Goal: Task Accomplishment & Management: Use online tool/utility

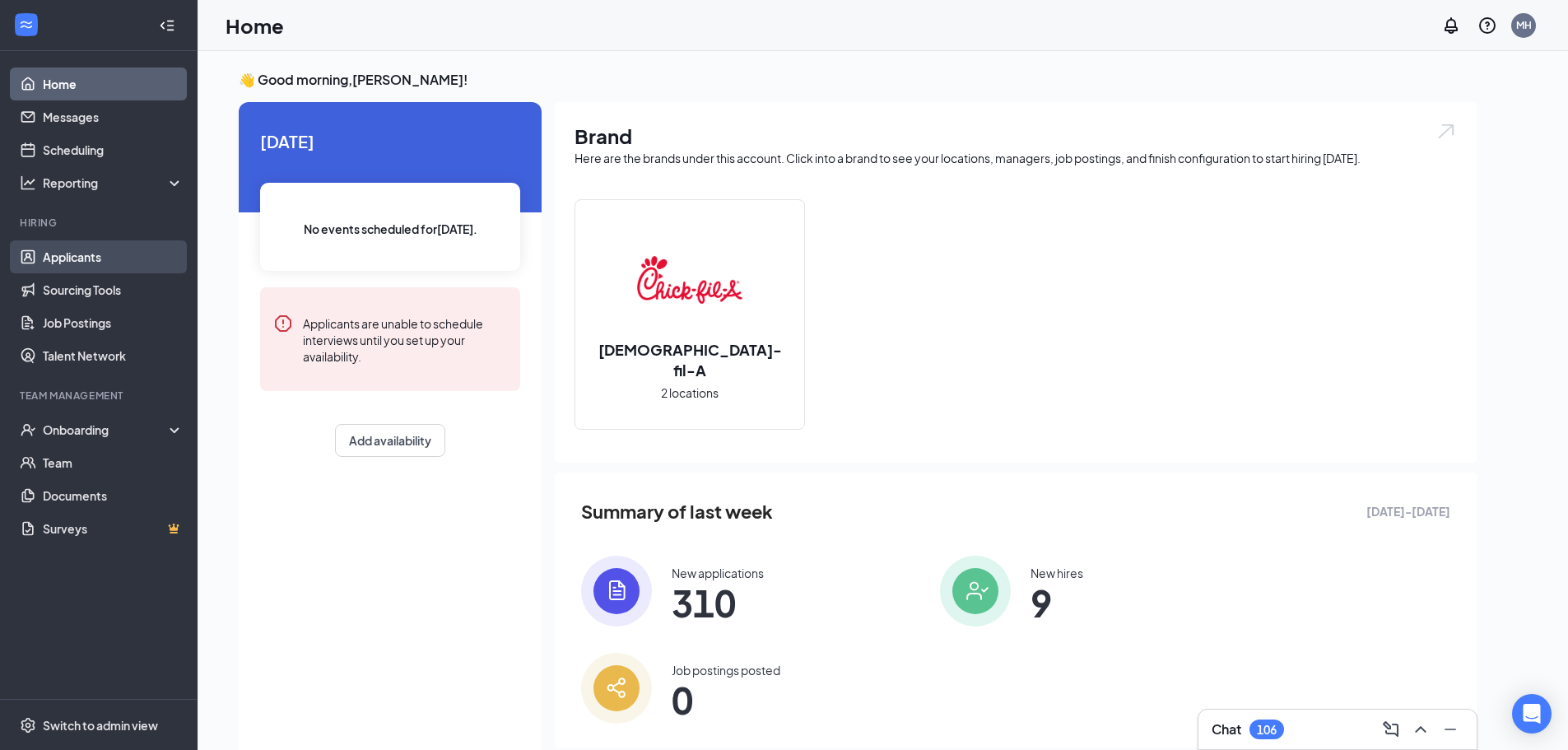
click at [72, 252] on link "Applicants" at bounding box center [113, 256] width 141 height 33
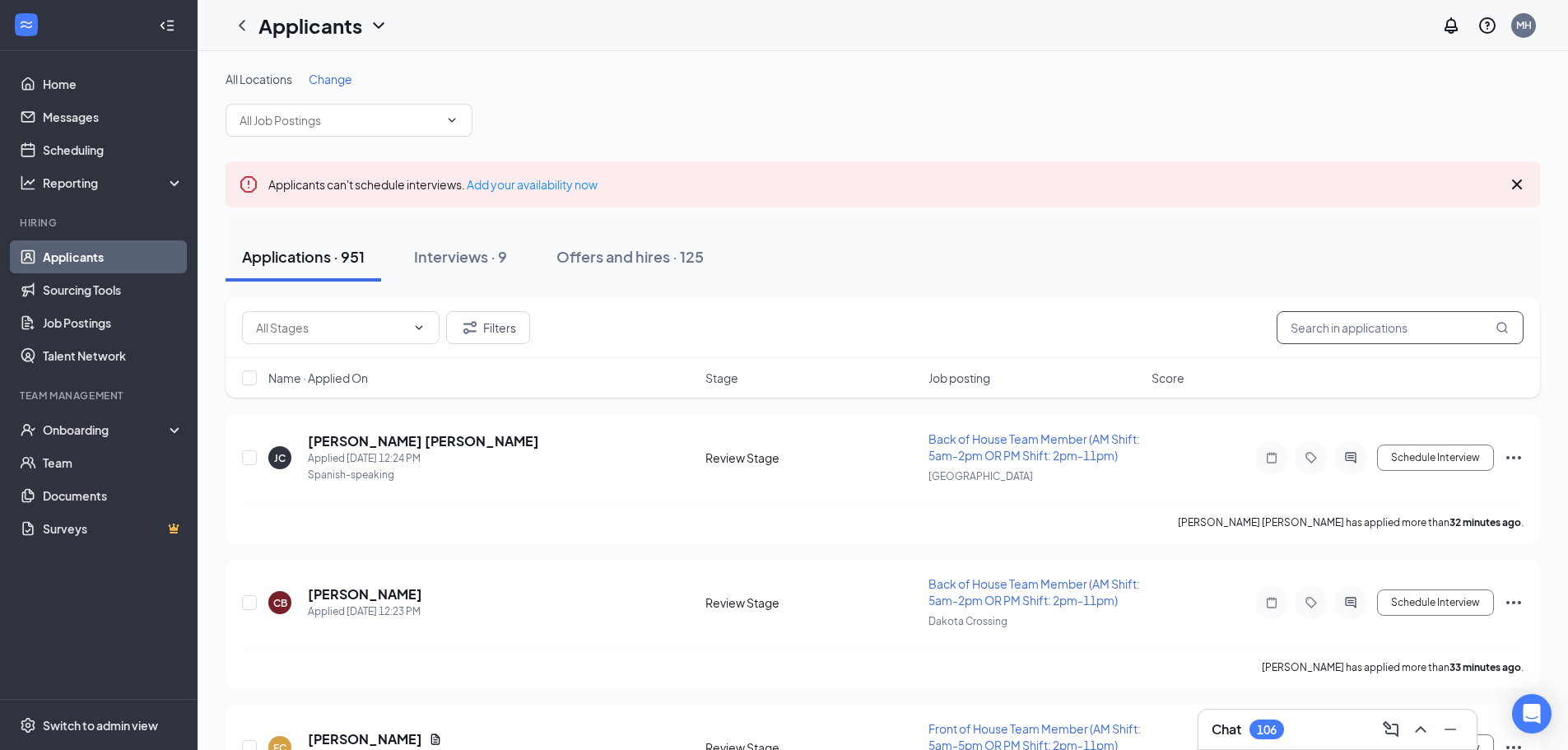
click at [1365, 334] on input "text" at bounding box center [1399, 327] width 247 height 33
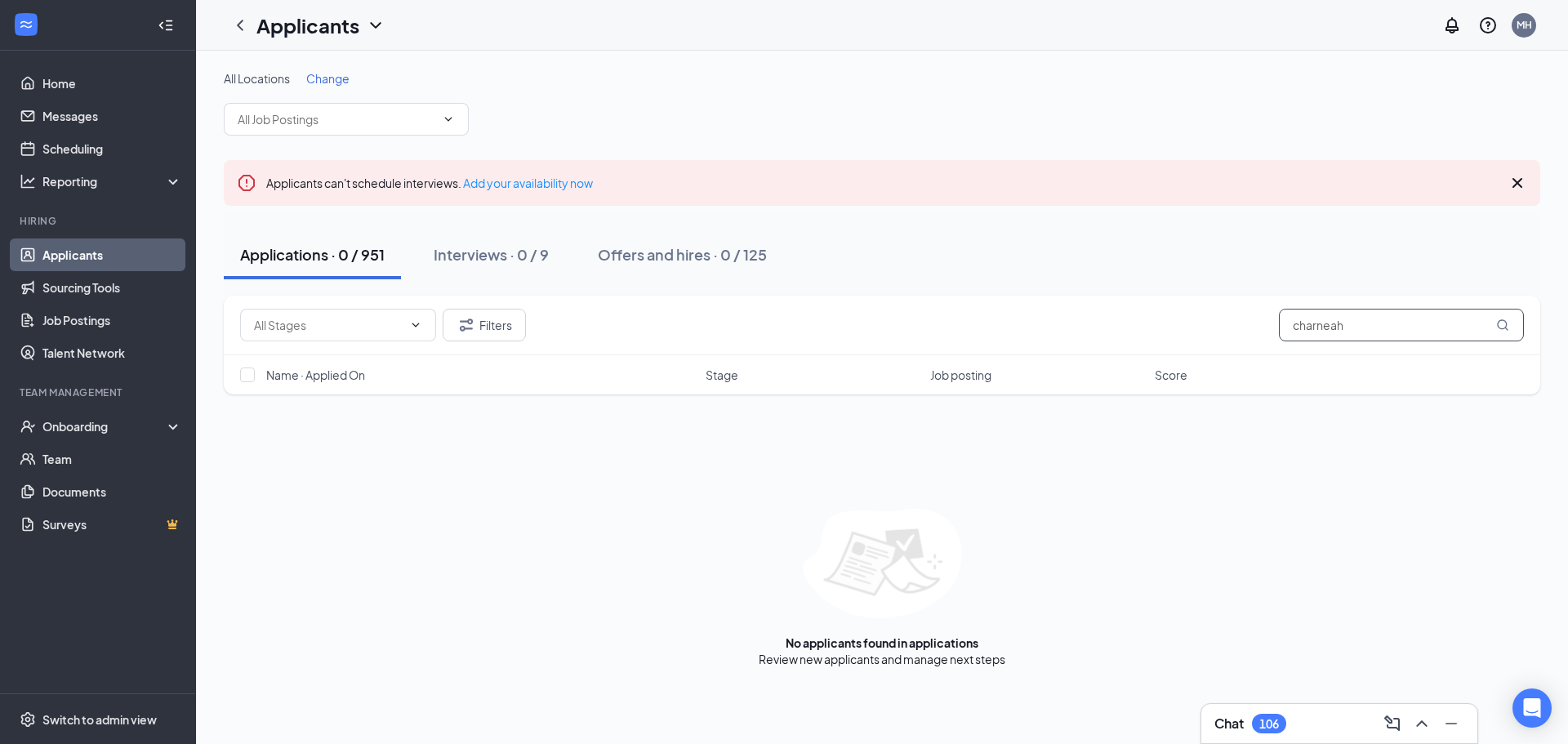
drag, startPoint x: 1353, startPoint y: 323, endPoint x: 1265, endPoint y: 329, distance: 88.2
click at [1272, 326] on div "Filters charneah" at bounding box center [882, 324] width 1284 height 32
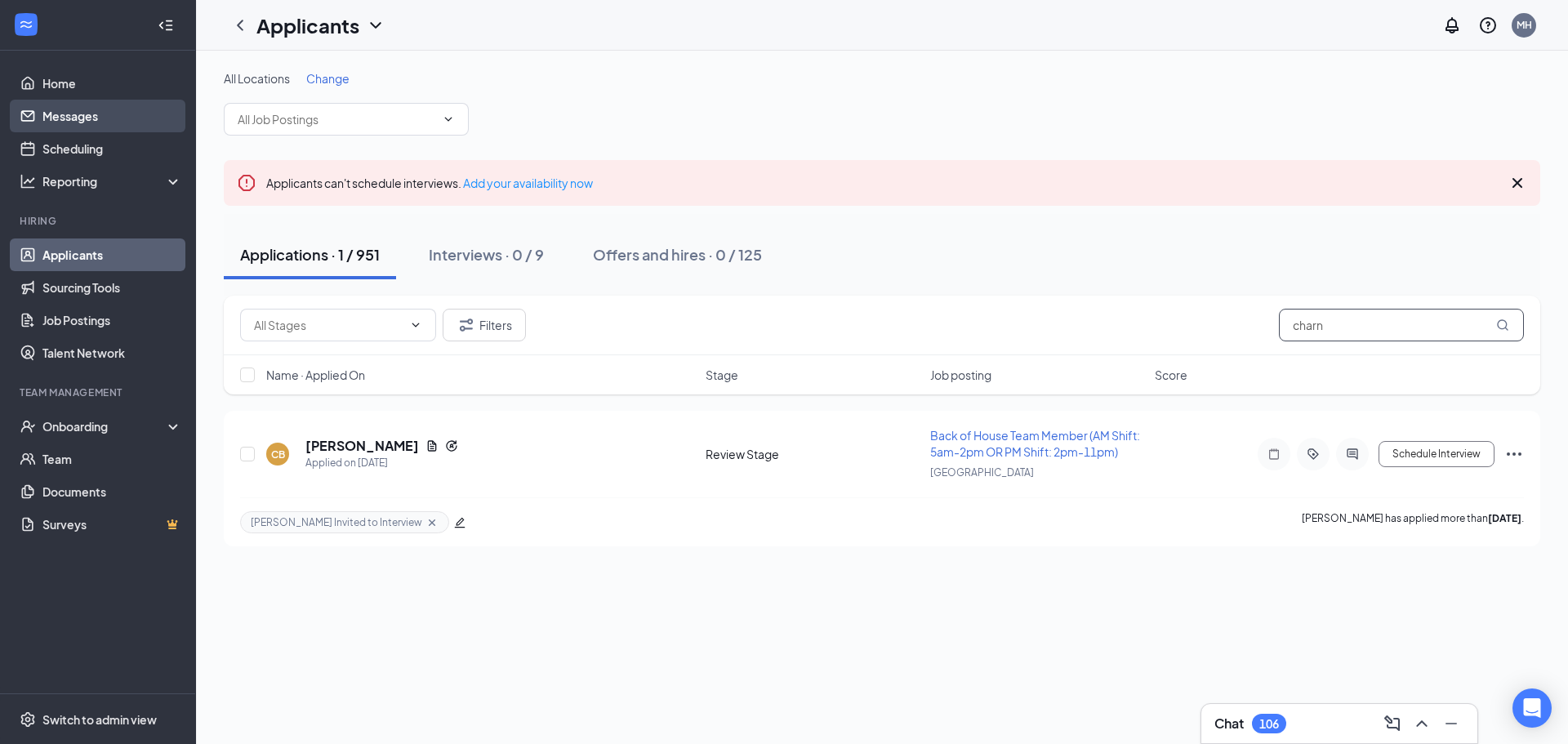
type input "charn"
